Goal: Navigation & Orientation: Find specific page/section

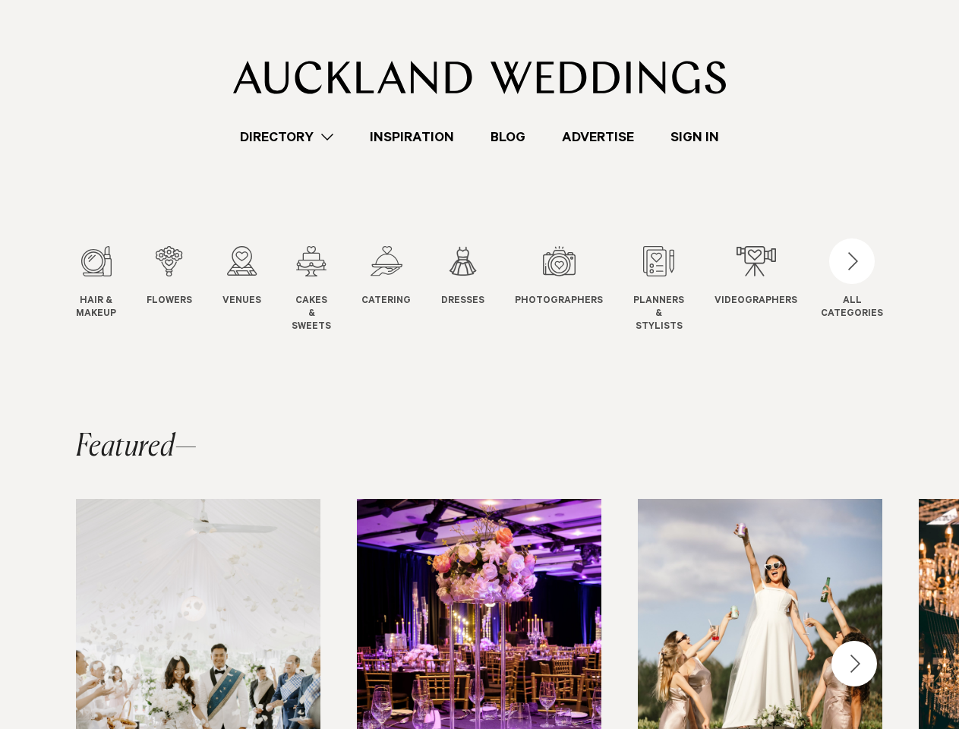
click at [288, 137] on link "Directory" at bounding box center [287, 137] width 130 height 20
click at [854, 282] on div "button" at bounding box center [852, 261] width 46 height 46
